Goal: Transaction & Acquisition: Purchase product/service

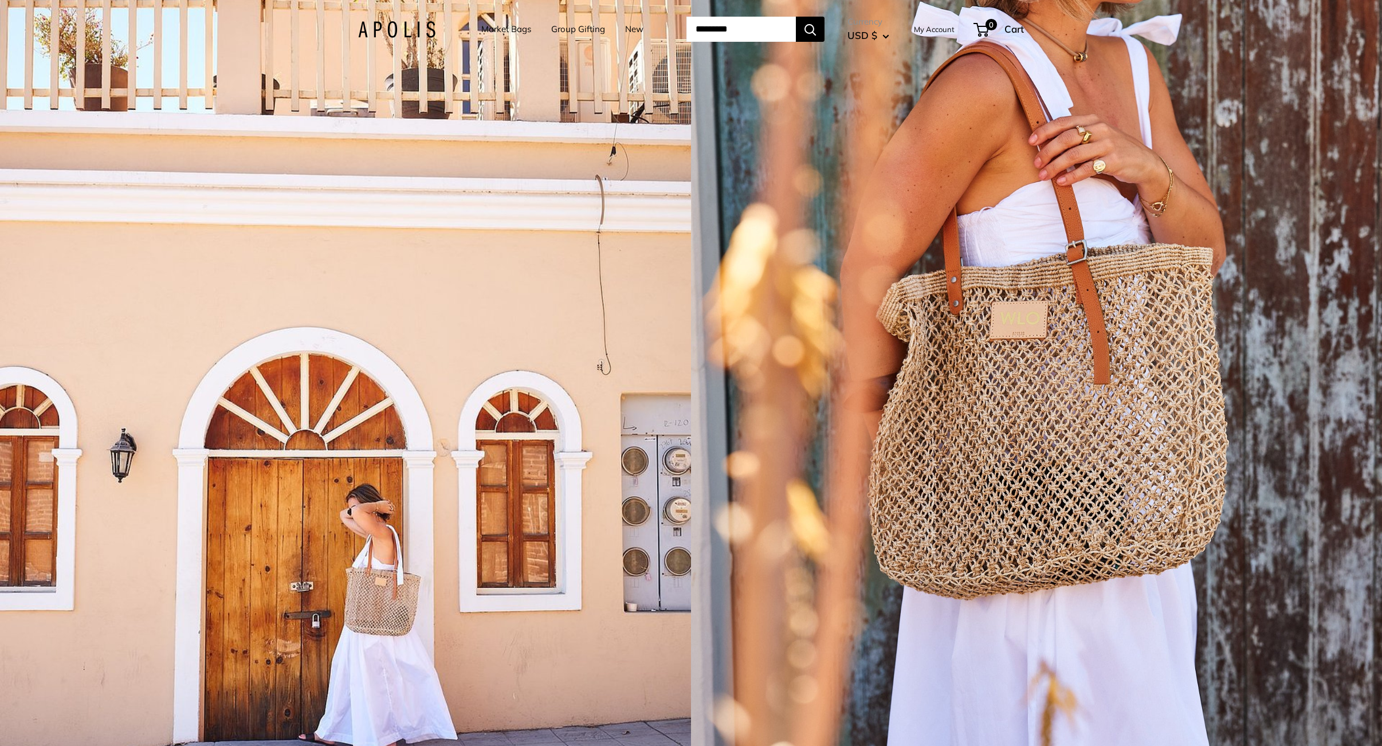
click at [705, 237] on div "1 / 5" at bounding box center [1036, 373] width 691 height 746
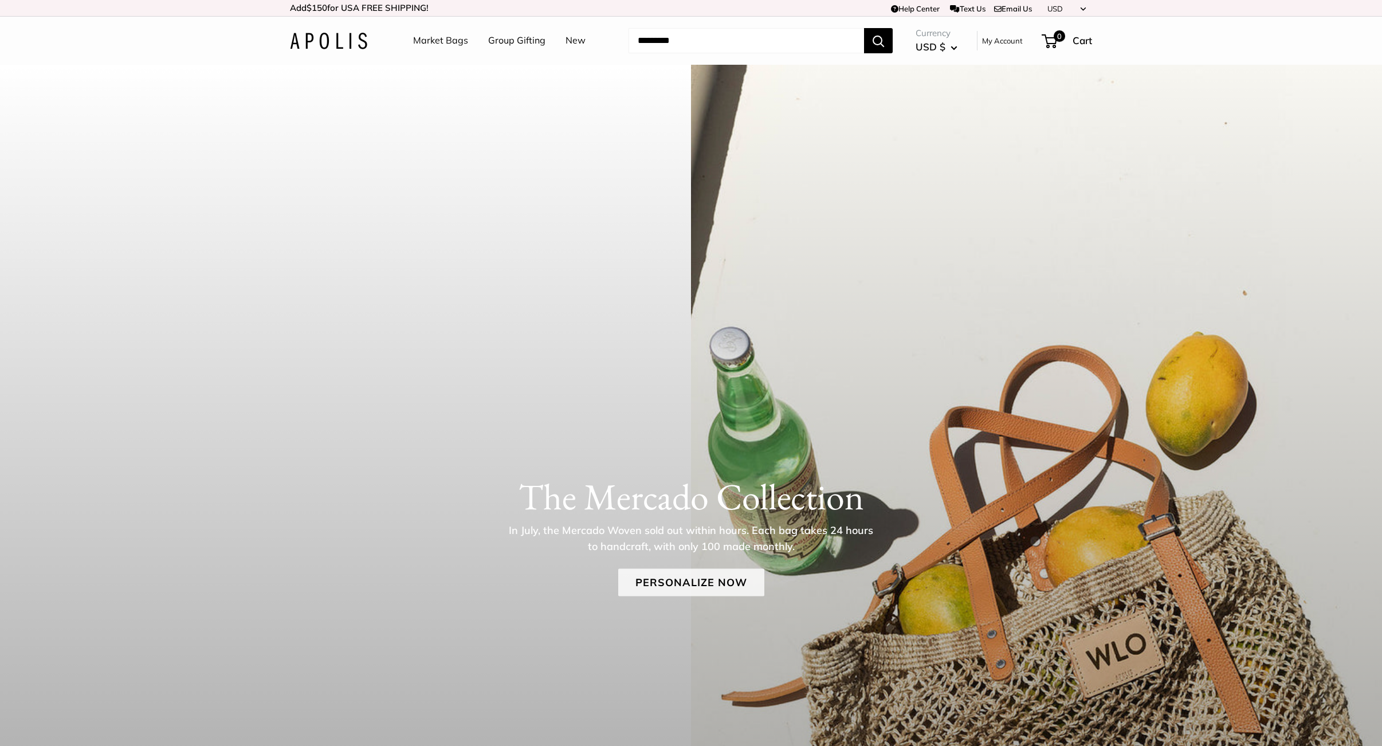
click at [640, 583] on link "Personalize Now" at bounding box center [691, 582] width 146 height 28
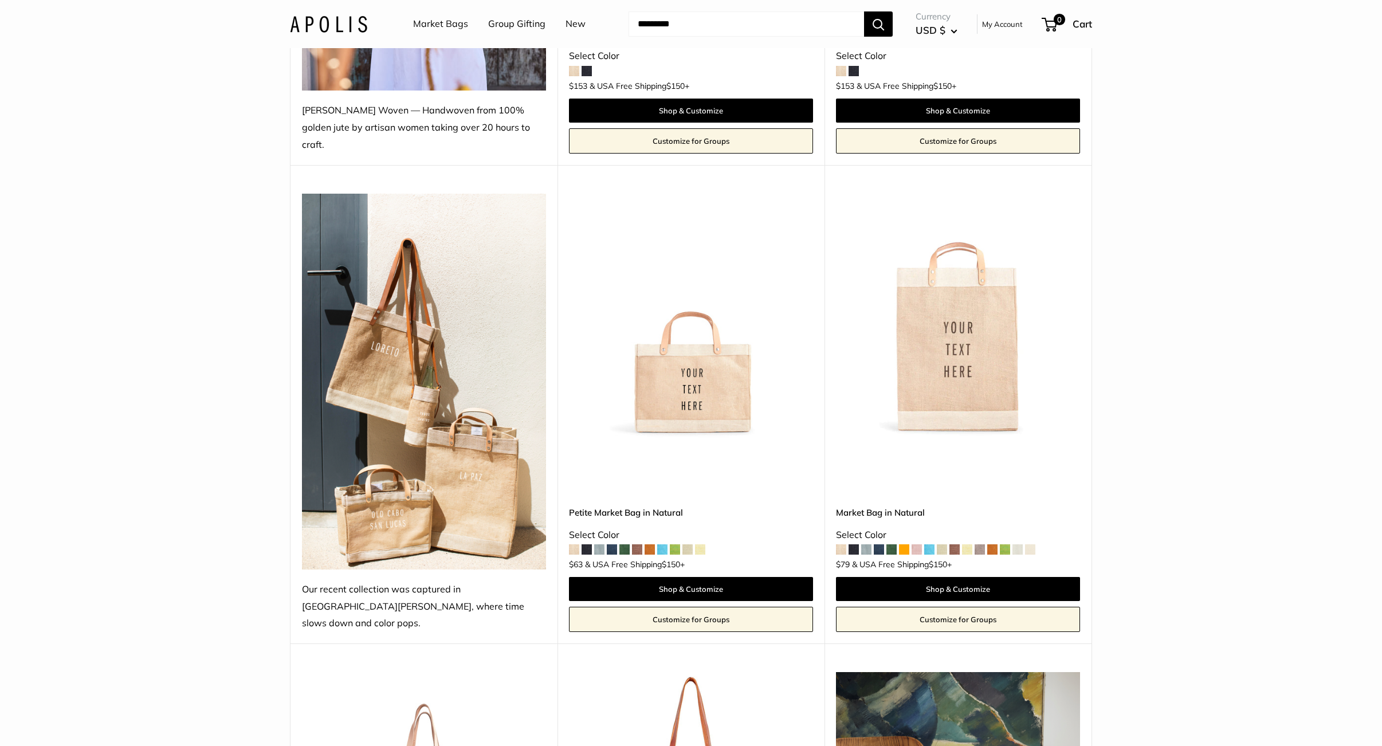
scroll to position [822, 0]
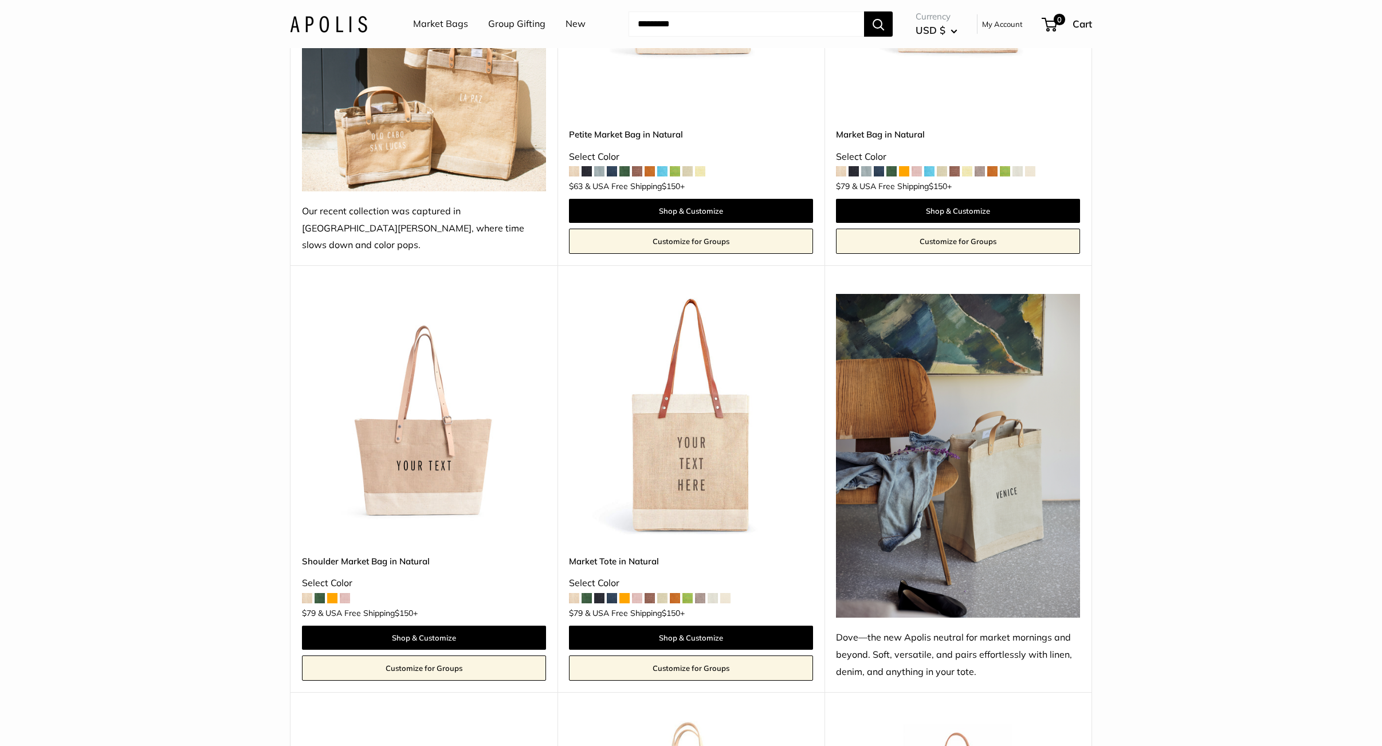
click at [0, 0] on img at bounding box center [0, 0] width 0 height 0
